Goal: Information Seeking & Learning: Find specific fact

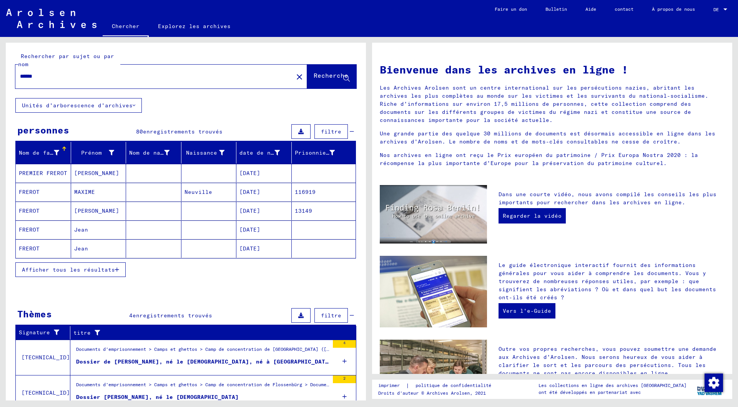
click at [305, 193] on font "116919" at bounding box center [305, 191] width 21 height 7
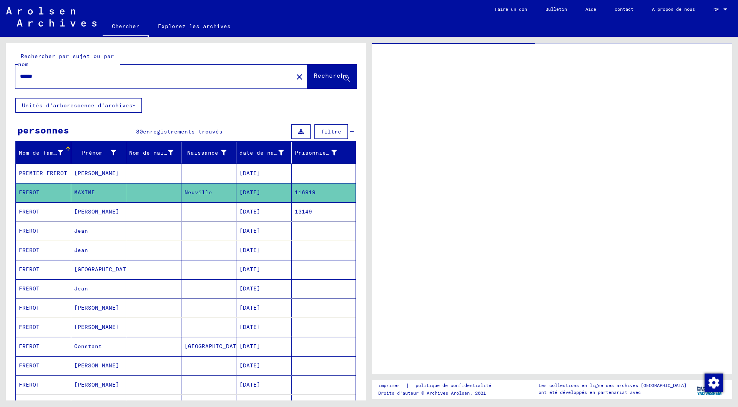
click at [305, 193] on font "116919" at bounding box center [305, 192] width 21 height 7
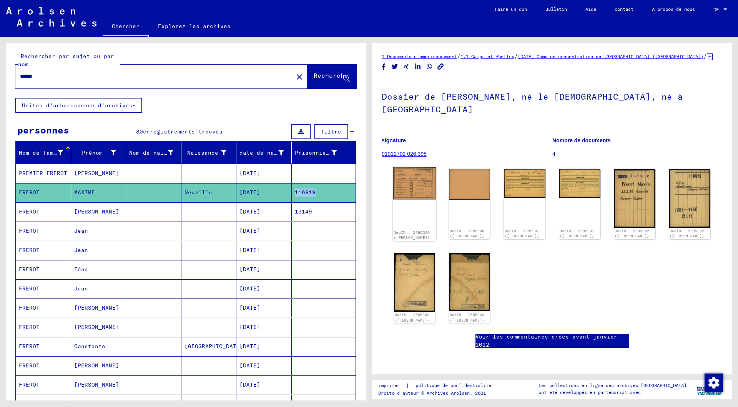
click at [419, 171] on img at bounding box center [414, 183] width 43 height 32
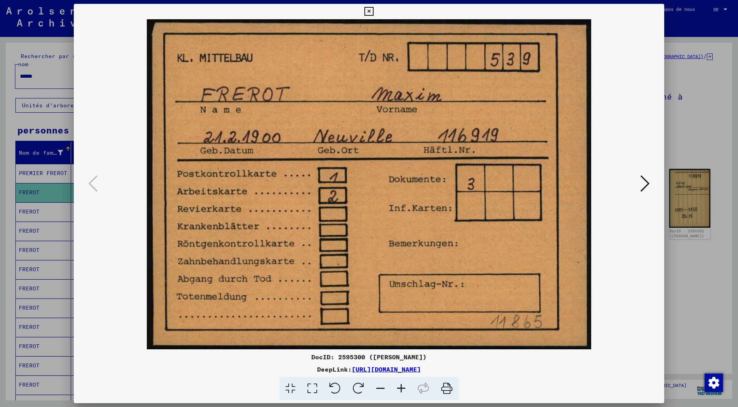
click at [419, 171] on img at bounding box center [369, 184] width 538 height 330
click at [647, 183] on icon at bounding box center [644, 183] width 9 height 18
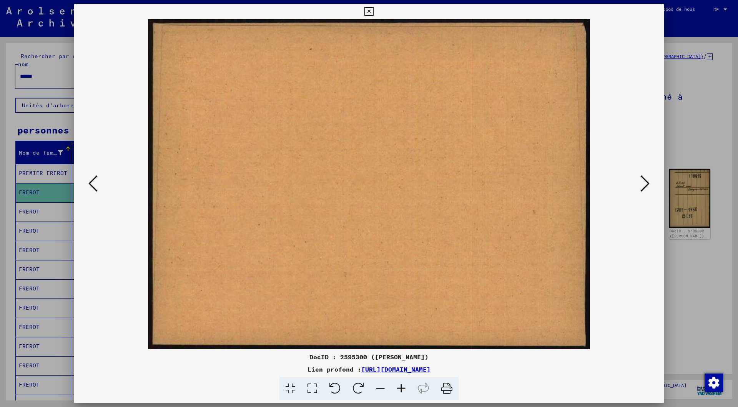
click at [647, 183] on icon at bounding box center [644, 183] width 9 height 18
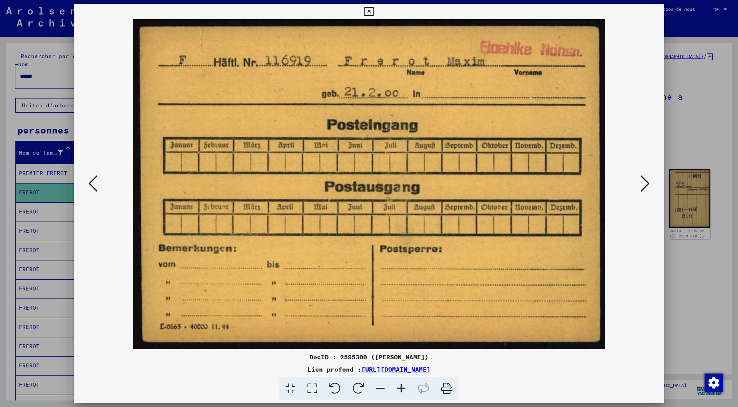
click at [647, 183] on icon at bounding box center [644, 183] width 9 height 18
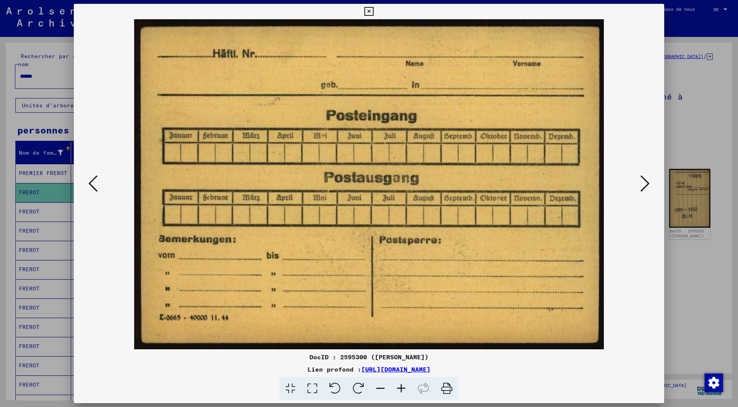
click at [647, 183] on icon at bounding box center [644, 183] width 9 height 18
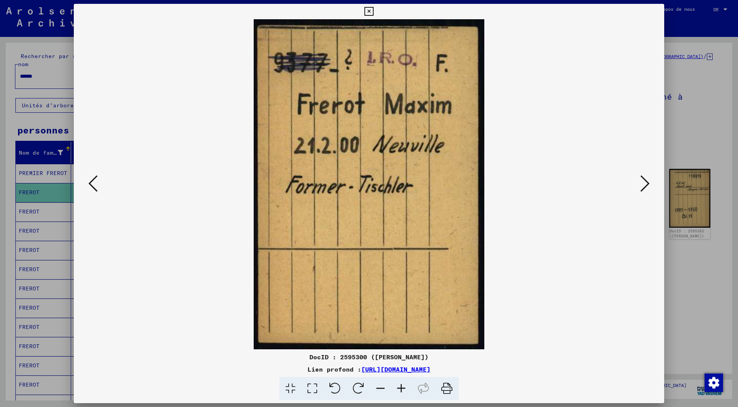
click at [647, 183] on icon at bounding box center [644, 183] width 9 height 18
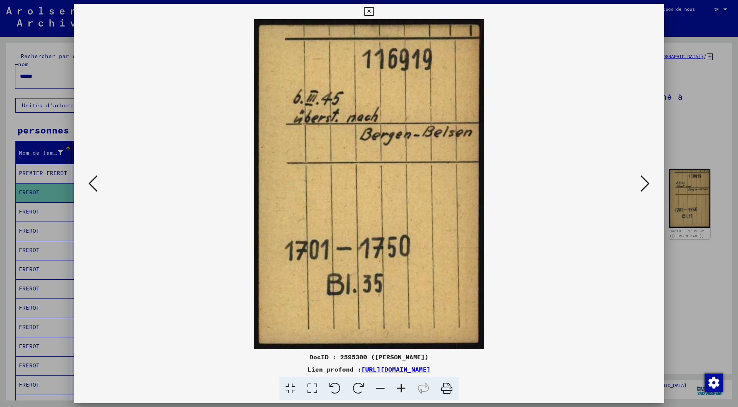
click at [647, 183] on icon at bounding box center [644, 183] width 9 height 18
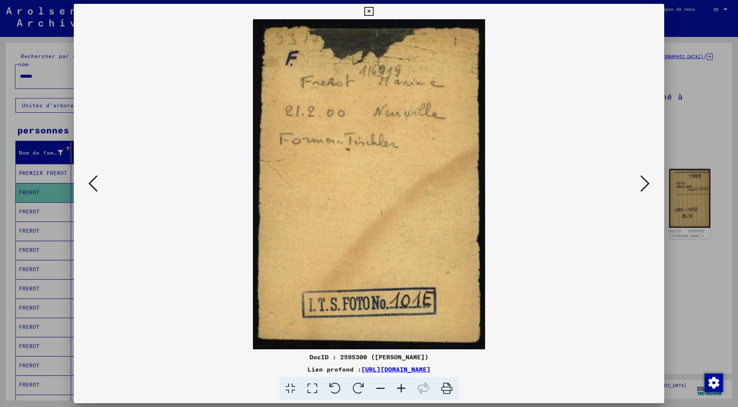
click at [647, 183] on icon at bounding box center [644, 183] width 9 height 18
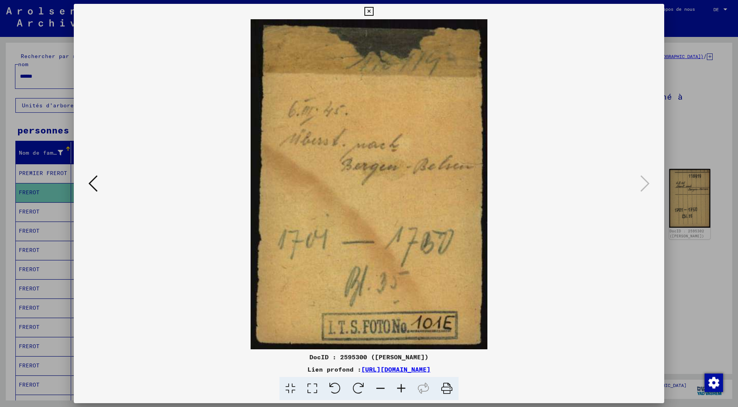
click at [373, 9] on icon at bounding box center [368, 11] width 9 height 9
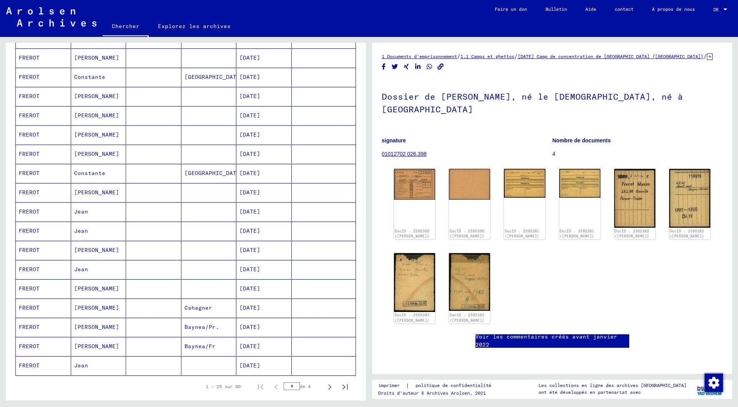
scroll to position [307, 0]
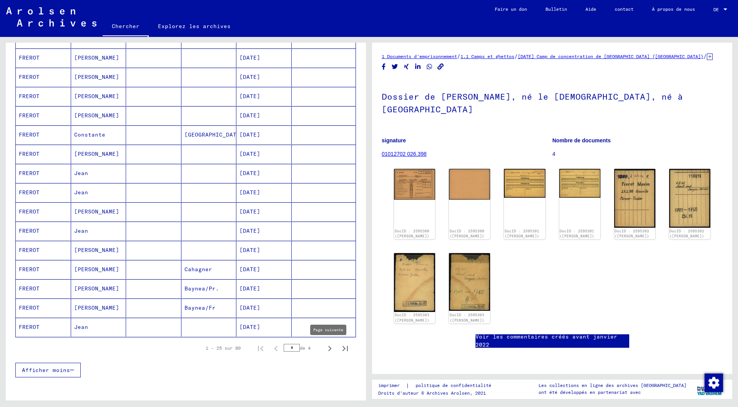
click at [328, 348] on icon "Page suivante" at bounding box center [329, 348] width 3 height 5
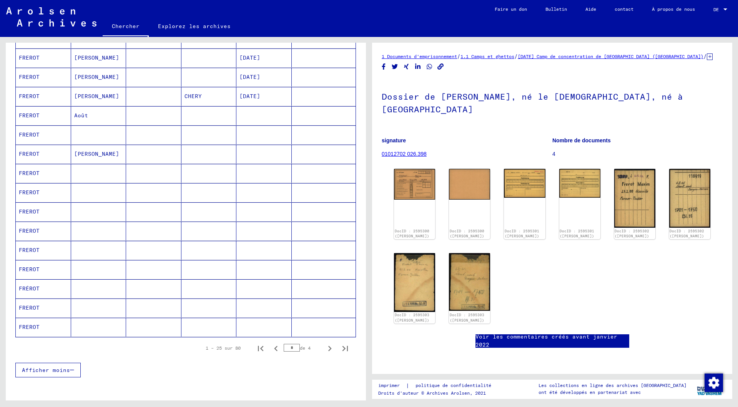
scroll to position [346, 0]
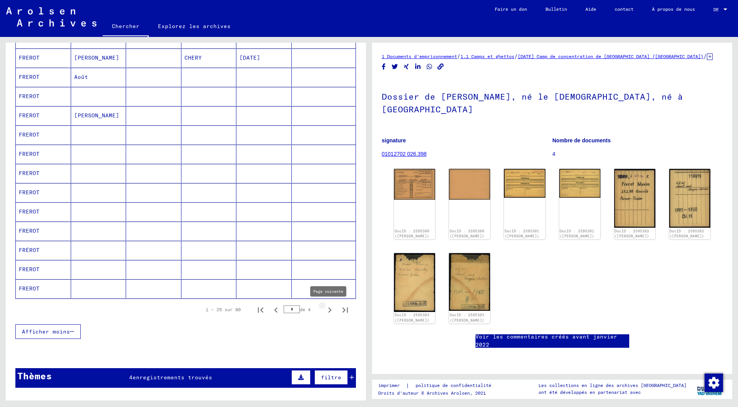
click at [328, 309] on icon "Page suivante" at bounding box center [329, 309] width 3 height 5
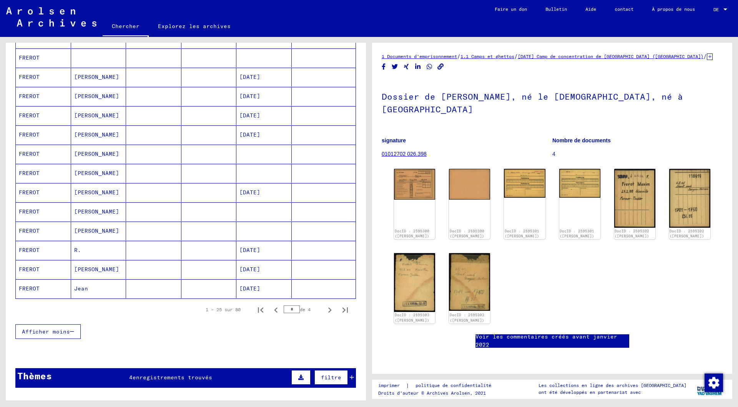
click at [254, 267] on font "[DATE]" at bounding box center [249, 269] width 21 height 7
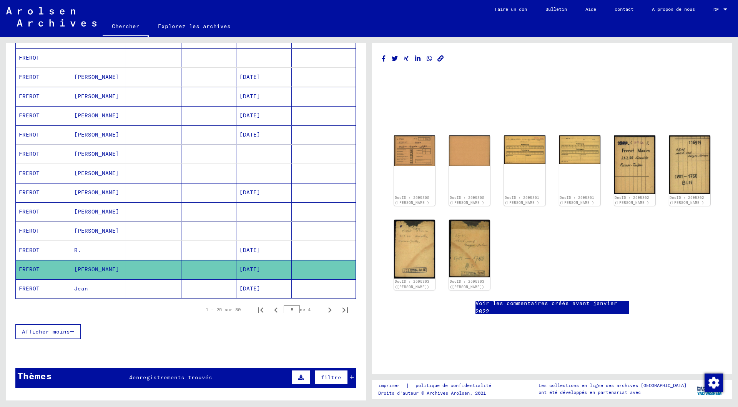
click at [254, 267] on font "[DATE]" at bounding box center [249, 269] width 21 height 7
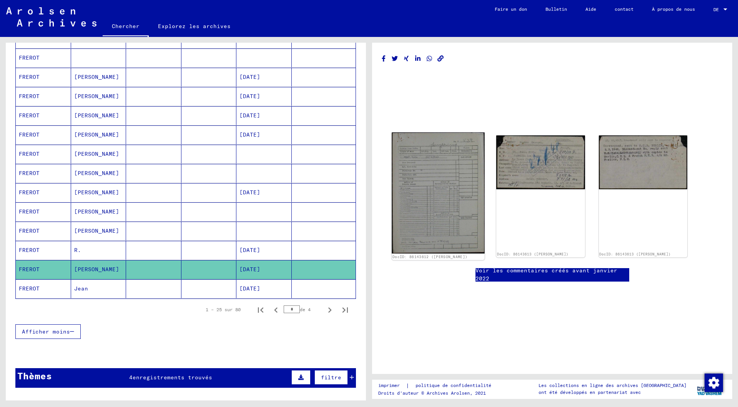
drag, startPoint x: 254, startPoint y: 267, endPoint x: 435, endPoint y: 201, distance: 192.7
click at [435, 201] on img at bounding box center [438, 192] width 93 height 121
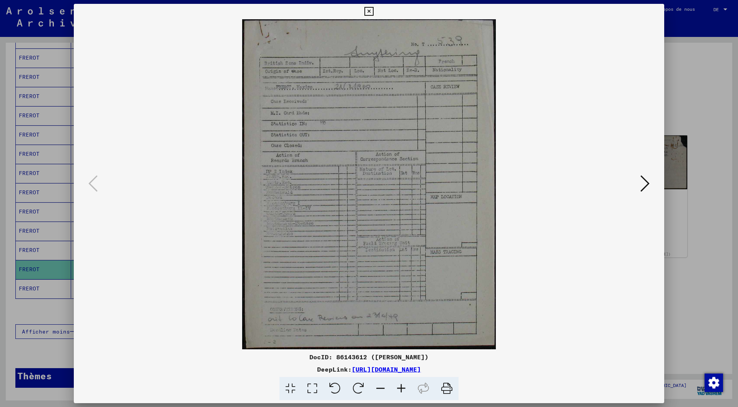
click at [435, 201] on img at bounding box center [369, 184] width 538 height 330
click at [648, 183] on icon at bounding box center [644, 183] width 9 height 18
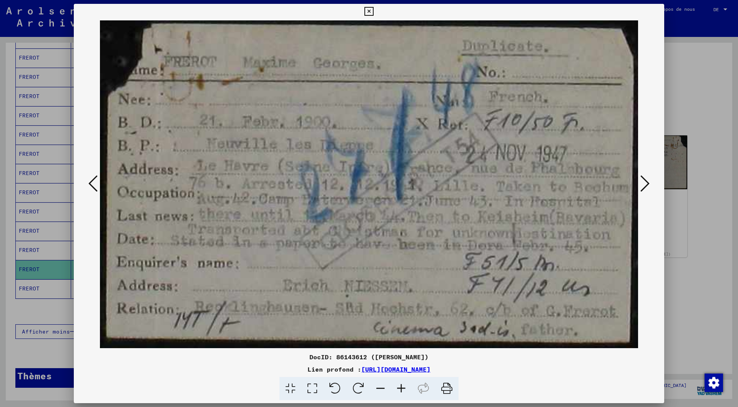
click at [646, 180] on icon at bounding box center [644, 183] width 9 height 18
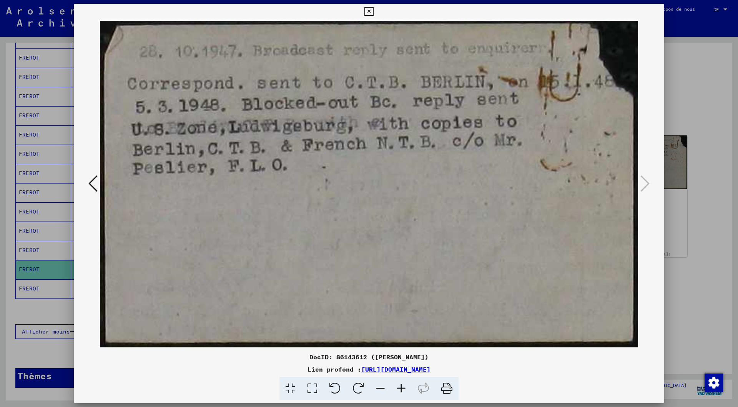
click at [368, 12] on icon at bounding box center [368, 11] width 9 height 9
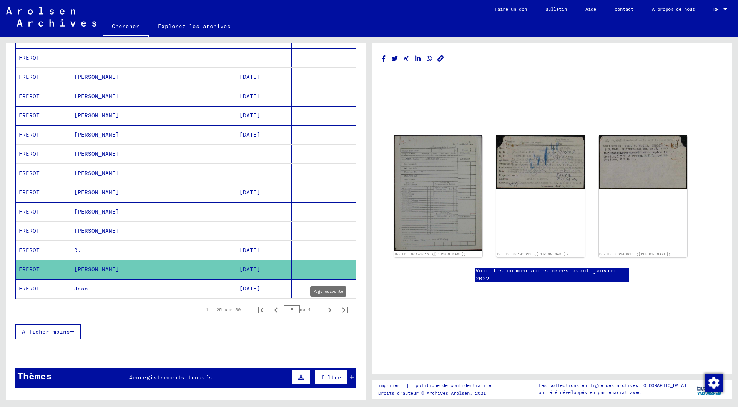
click at [328, 310] on icon "Page suivante" at bounding box center [329, 309] width 3 height 5
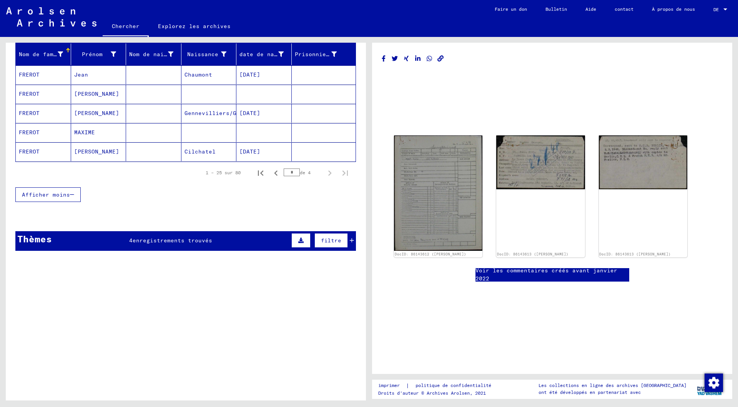
scroll to position [83, 0]
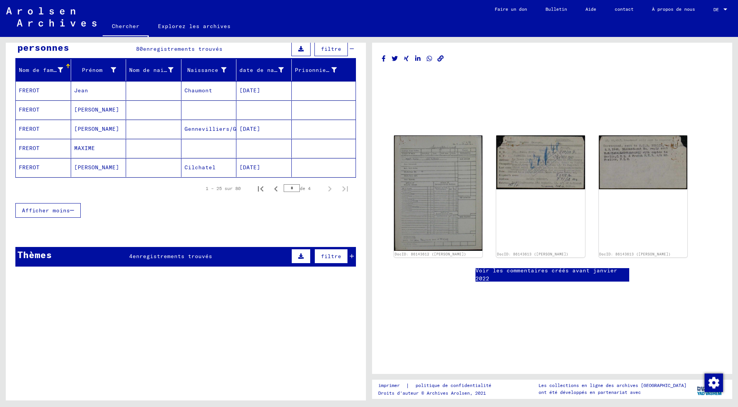
click at [93, 149] on font "MAXIME" at bounding box center [84, 148] width 21 height 7
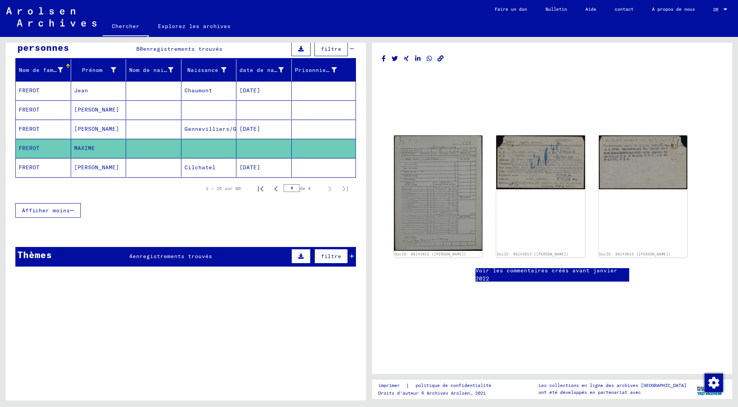
click at [93, 149] on font "MAXIME" at bounding box center [84, 148] width 21 height 7
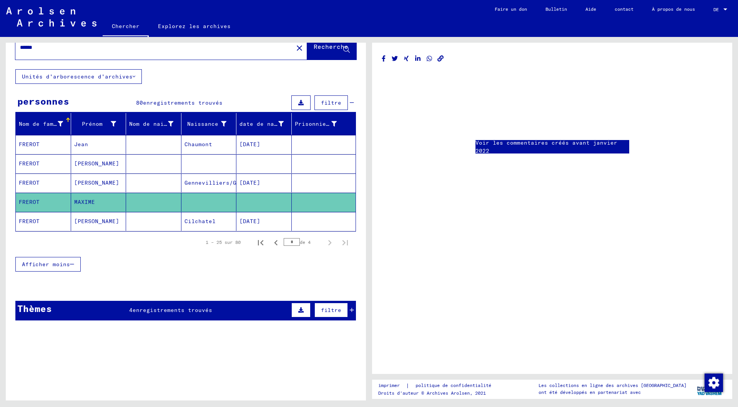
scroll to position [6, 0]
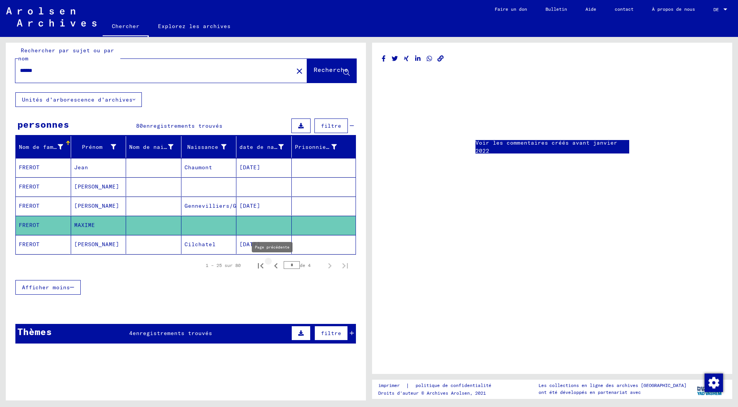
click at [271, 264] on icon "Page précédente" at bounding box center [276, 265] width 11 height 11
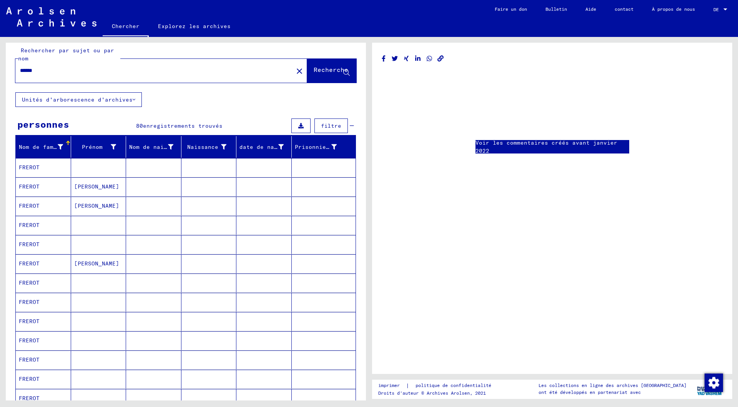
click at [269, 264] on mat-cell at bounding box center [263, 263] width 55 height 19
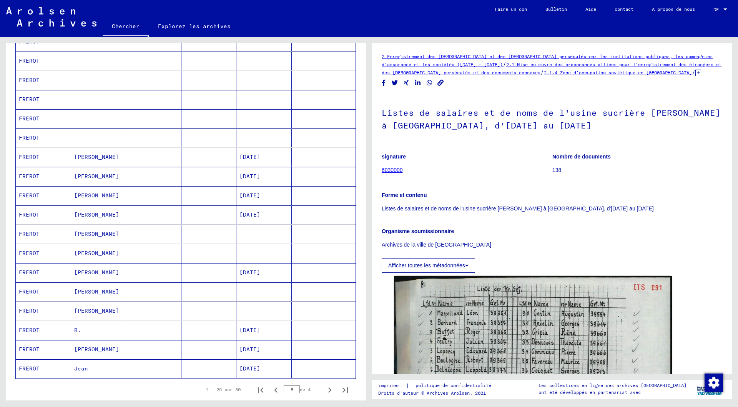
scroll to position [275, 0]
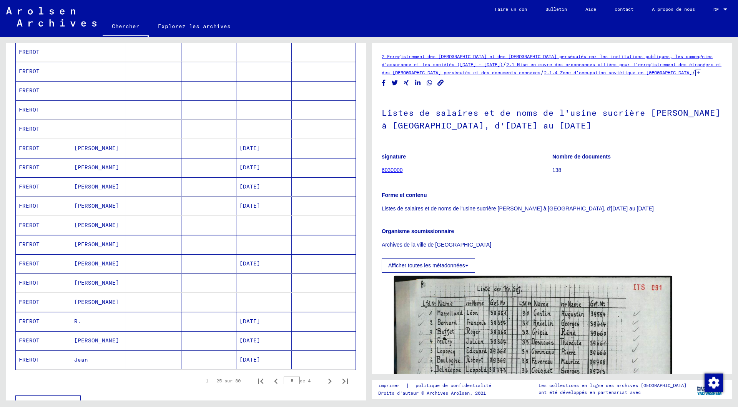
click at [91, 341] on font "[PERSON_NAME]" at bounding box center [96, 340] width 45 height 7
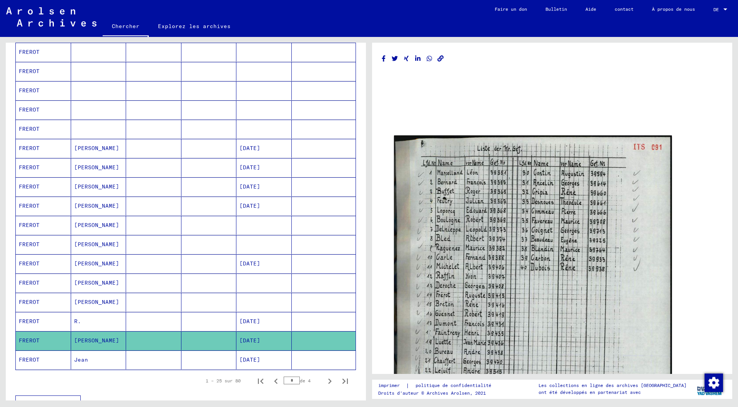
click at [91, 341] on font "[PERSON_NAME]" at bounding box center [96, 340] width 45 height 7
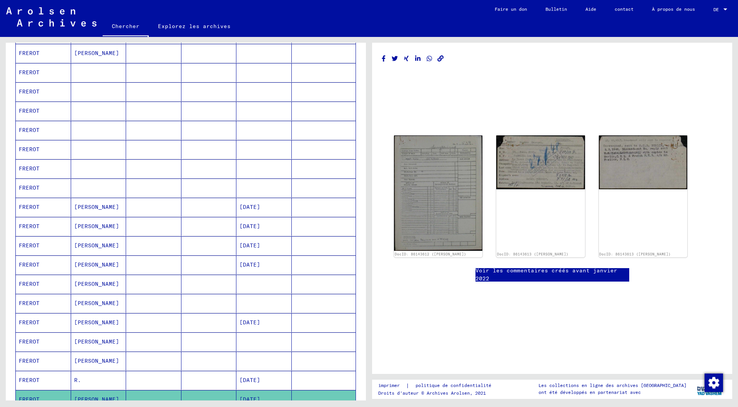
scroll to position [275, 0]
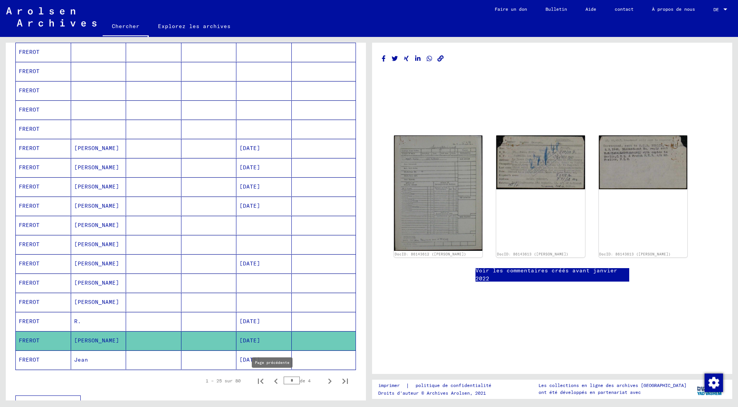
click at [274, 382] on icon "Page précédente" at bounding box center [275, 380] width 3 height 5
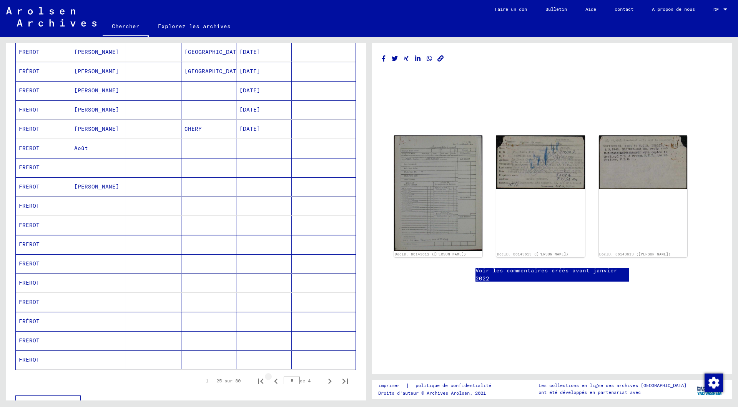
click at [274, 382] on icon "Page précédente" at bounding box center [275, 380] width 3 height 5
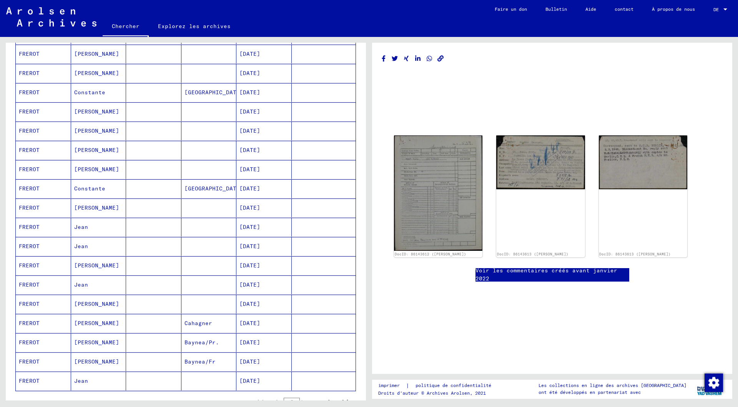
scroll to position [313, 0]
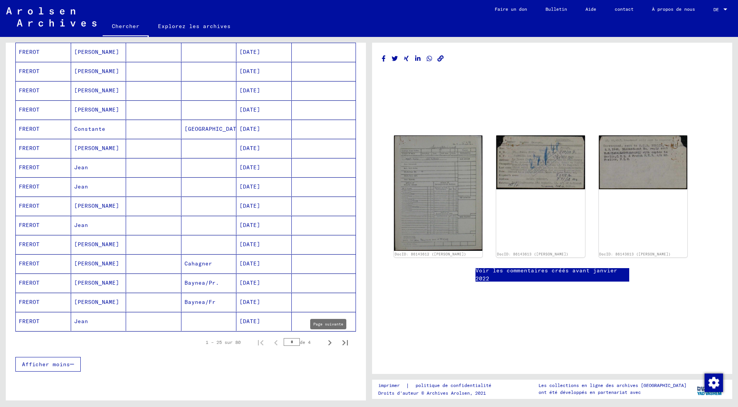
click at [324, 342] on icon "Page suivante" at bounding box center [329, 342] width 11 height 11
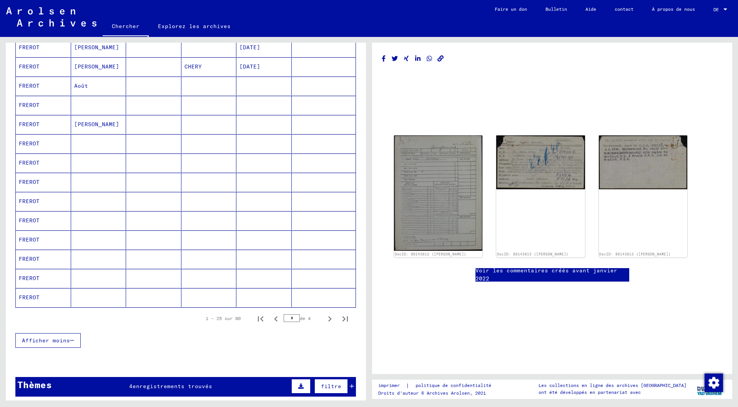
scroll to position [352, 0]
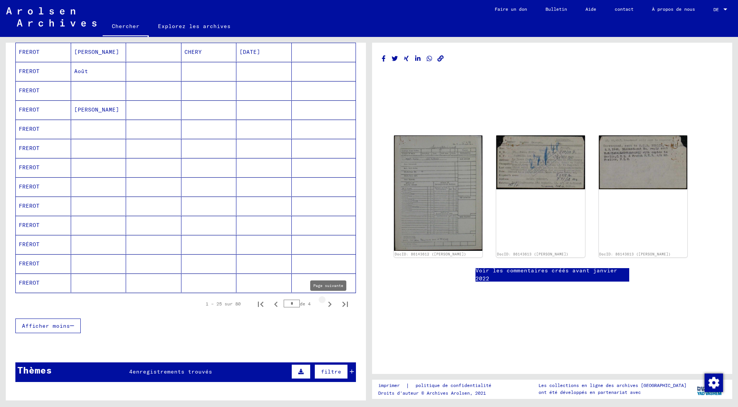
click at [328, 304] on icon "Page suivante" at bounding box center [329, 303] width 3 height 5
type input "*"
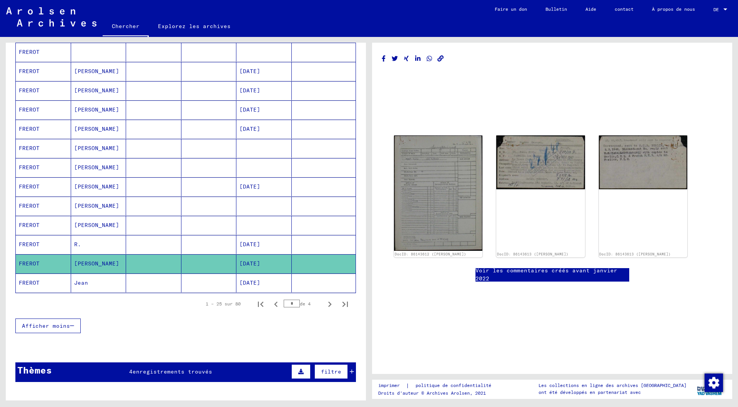
click at [250, 263] on font "[DATE]" at bounding box center [249, 263] width 21 height 7
click at [260, 263] on font "[DATE]" at bounding box center [249, 263] width 21 height 7
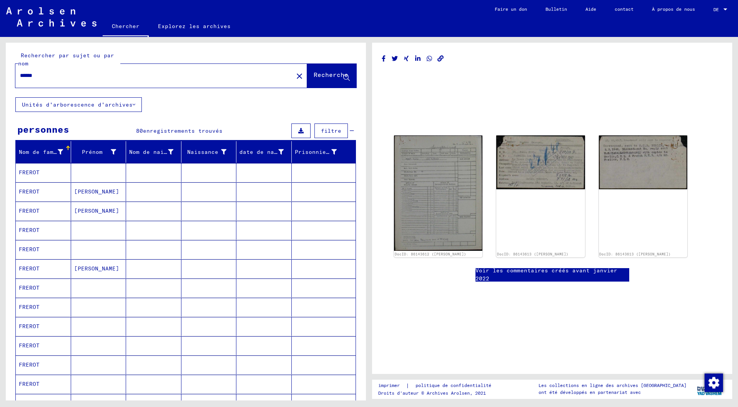
scroll to position [0, 0]
